Goal: Task Accomplishment & Management: Complete application form

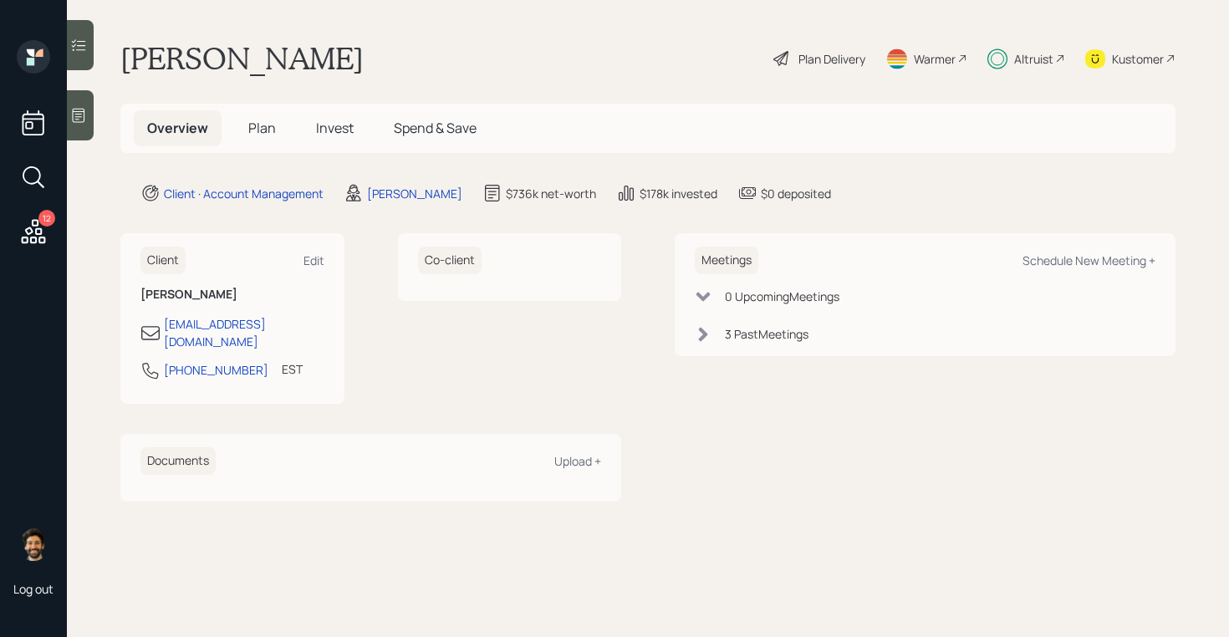
click at [265, 136] on span "Plan" at bounding box center [262, 128] width 28 height 18
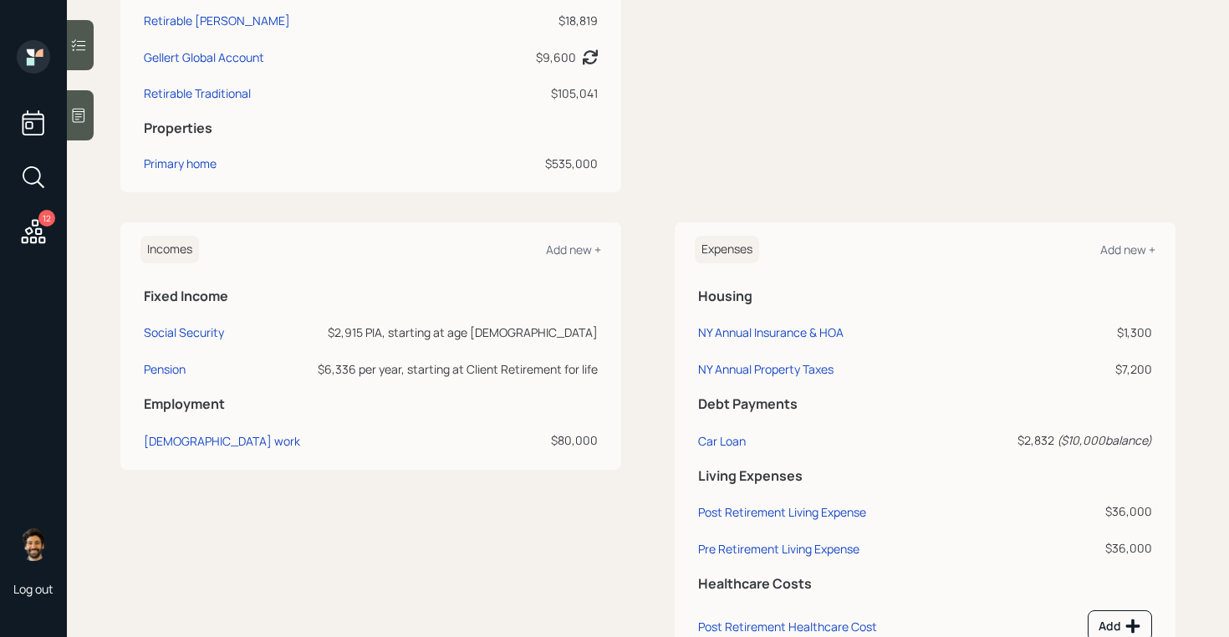
scroll to position [629, 0]
